Goal: Task Accomplishment & Management: Manage account settings

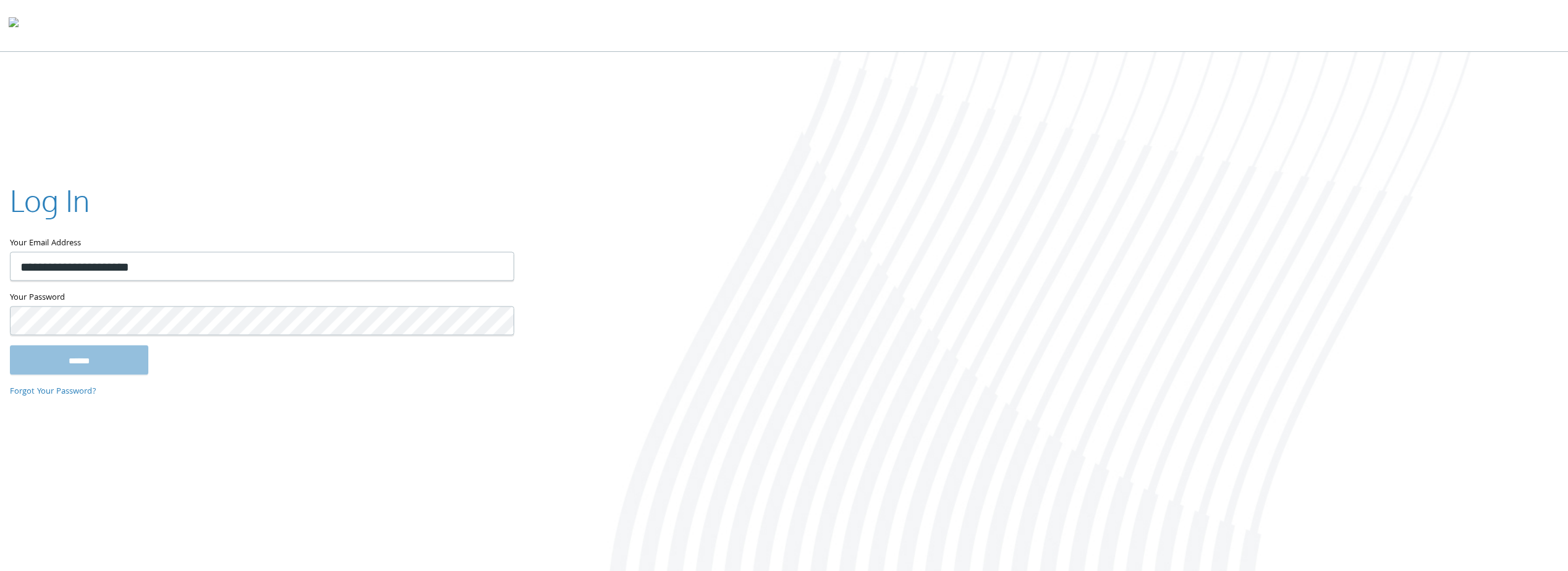
type input "**********"
click at [70, 360] on input "******" at bounding box center [79, 360] width 139 height 30
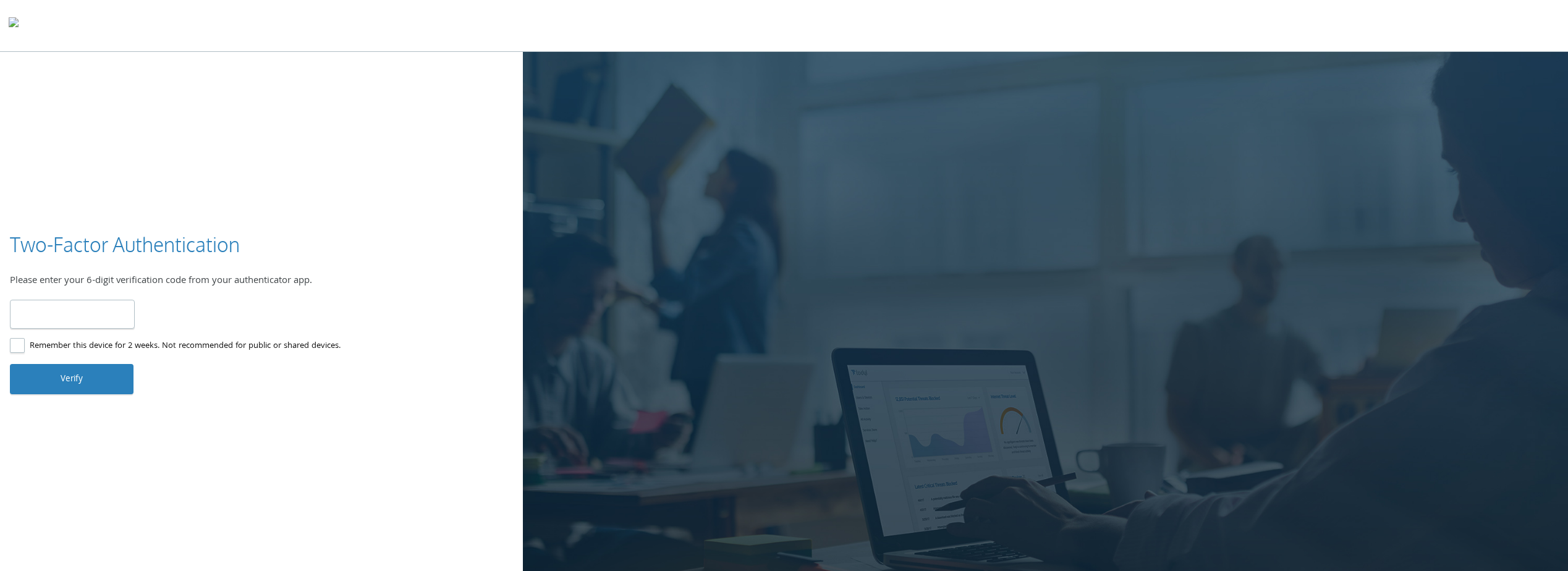
type input "******"
